Goal: Task Accomplishment & Management: Use online tool/utility

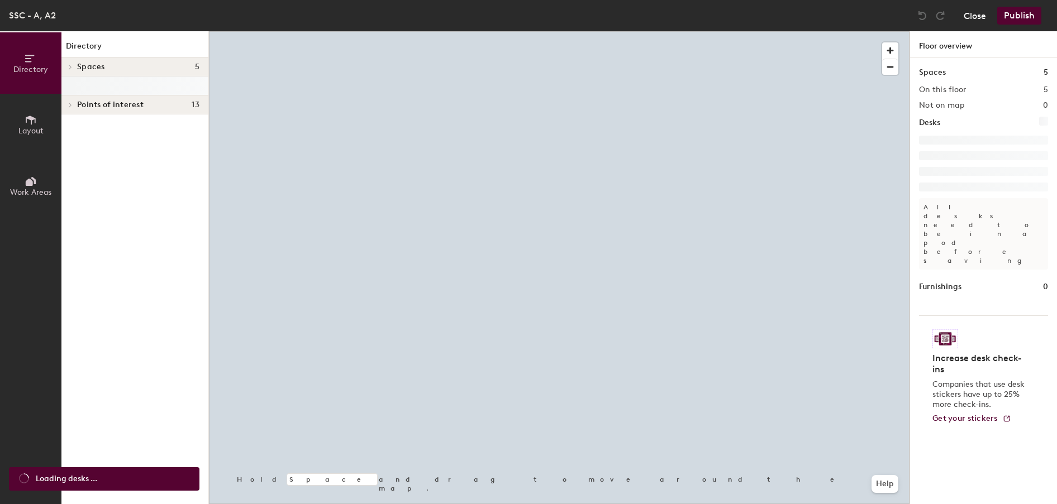
click at [968, 12] on button "Close" at bounding box center [974, 16] width 22 height 18
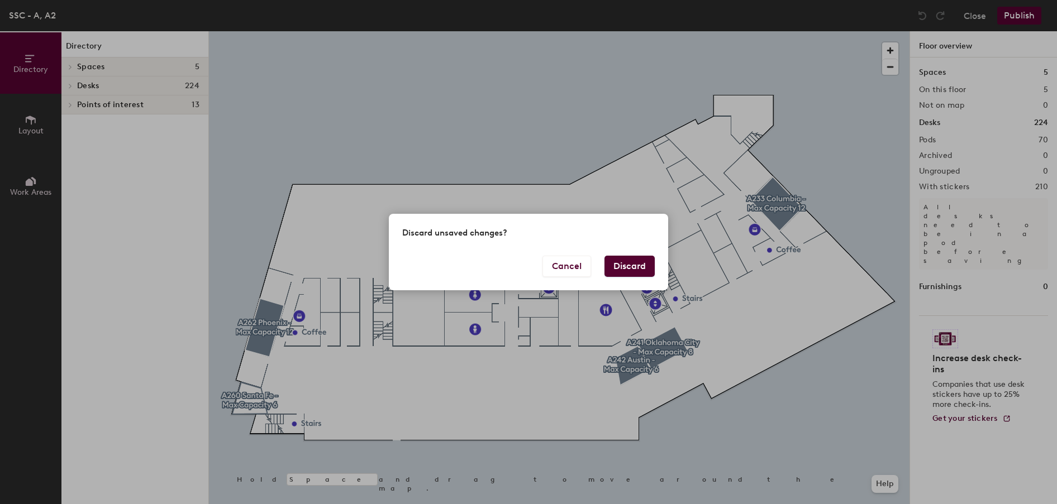
click at [634, 270] on button "Discard" at bounding box center [629, 266] width 50 height 21
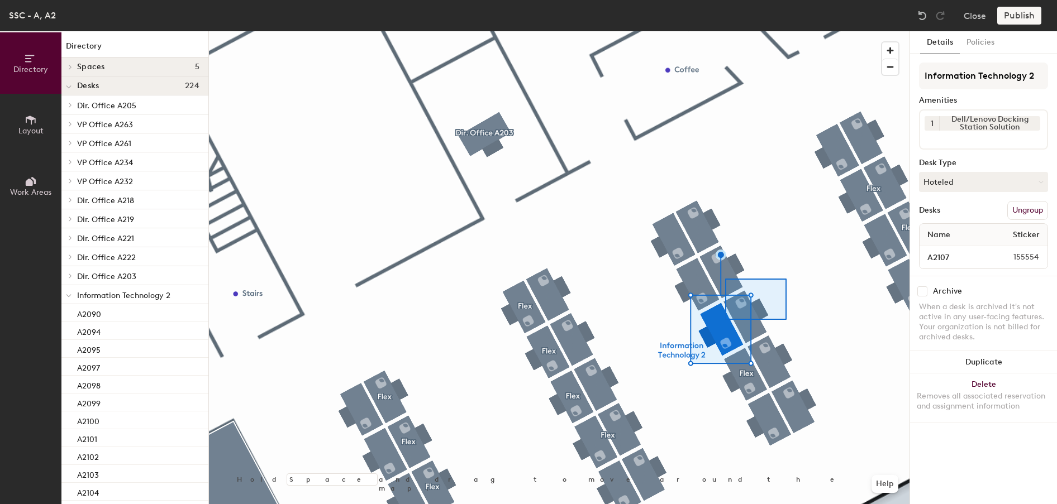
click at [760, 31] on div at bounding box center [559, 31] width 700 height 0
click at [964, 18] on button "Close" at bounding box center [974, 16] width 22 height 18
